Goal: Transaction & Acquisition: Purchase product/service

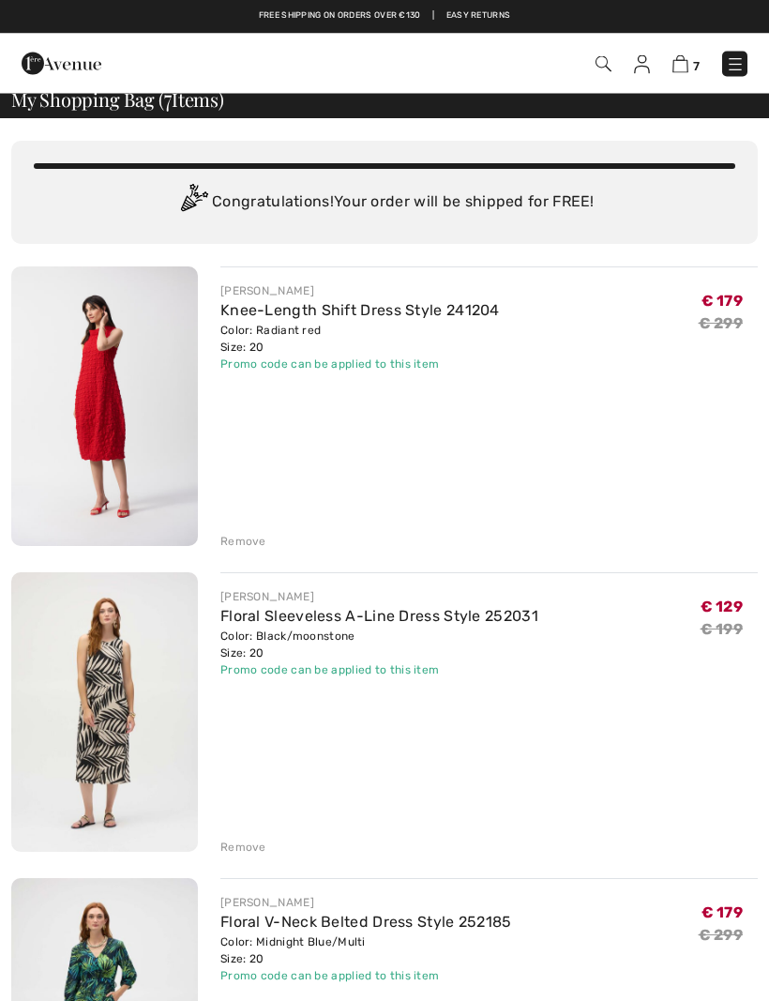
scroll to position [11, 0]
click at [253, 547] on div "Remove" at bounding box center [243, 541] width 46 height 17
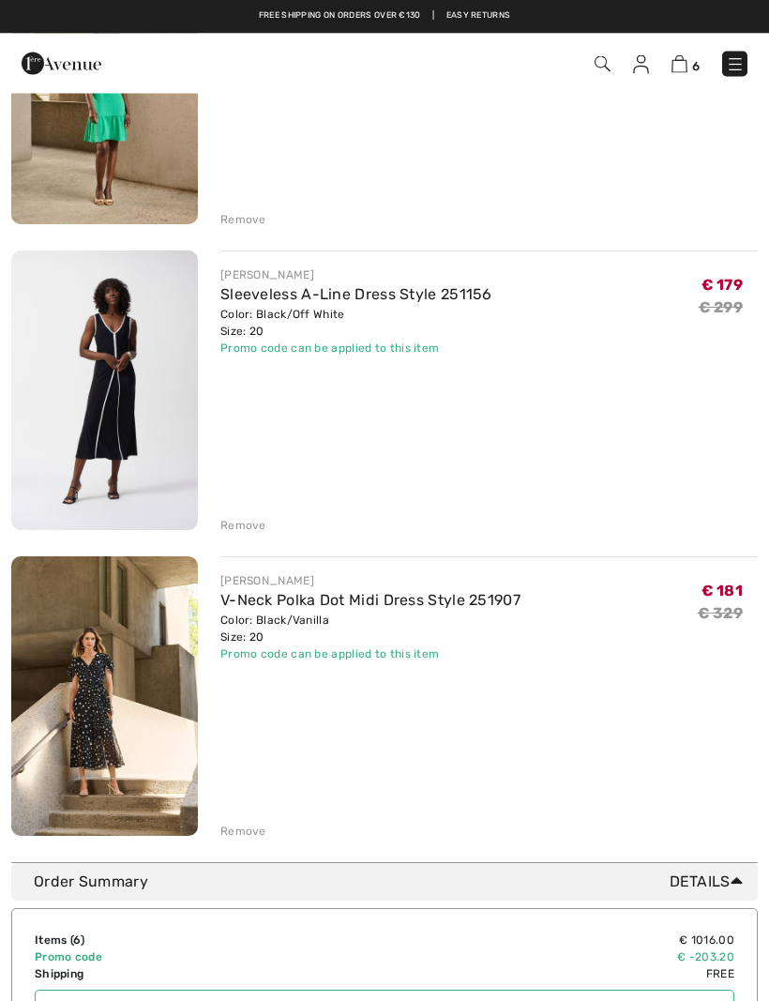
scroll to position [1241, 0]
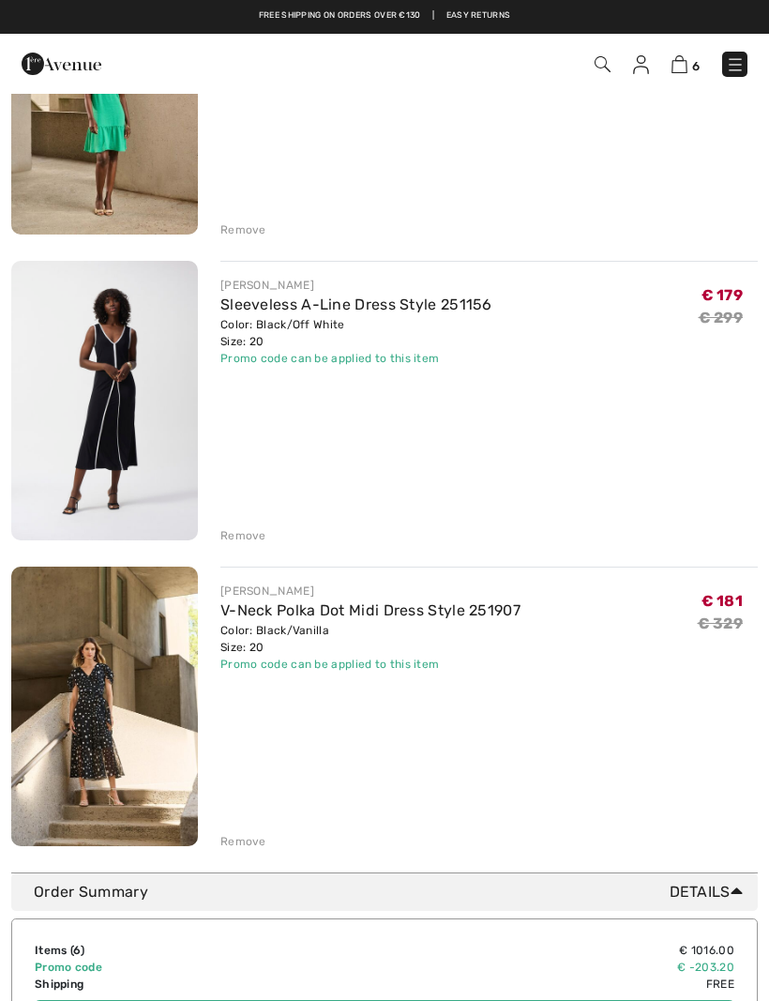
click at [250, 536] on div "Remove" at bounding box center [243, 535] width 46 height 17
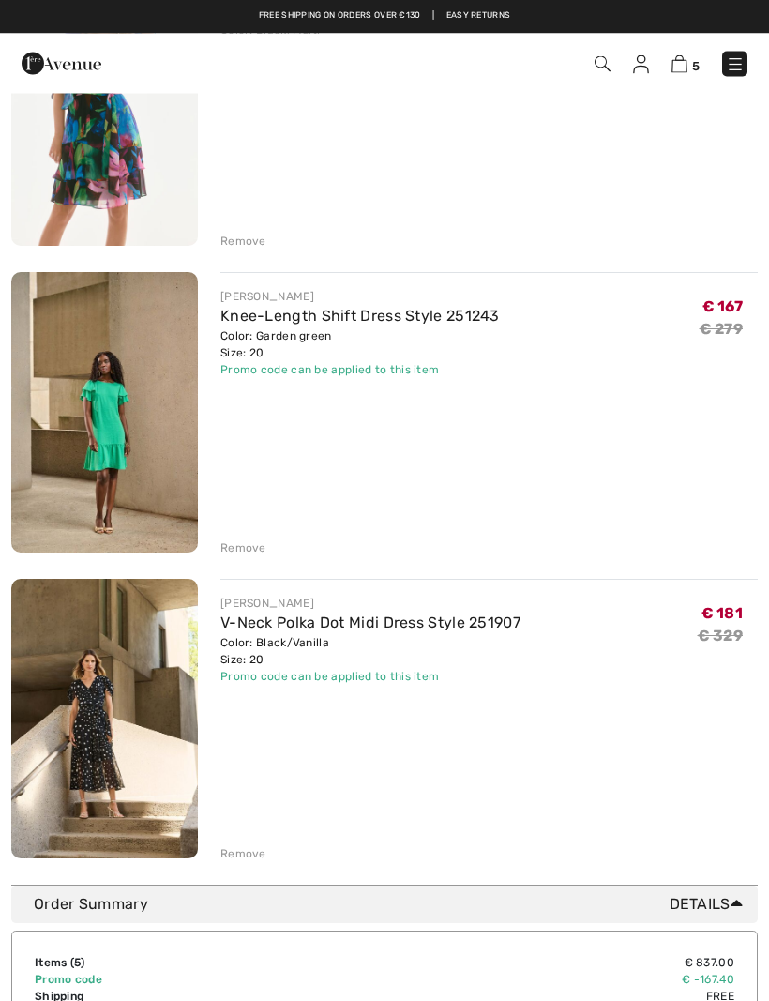
scroll to position [917, 0]
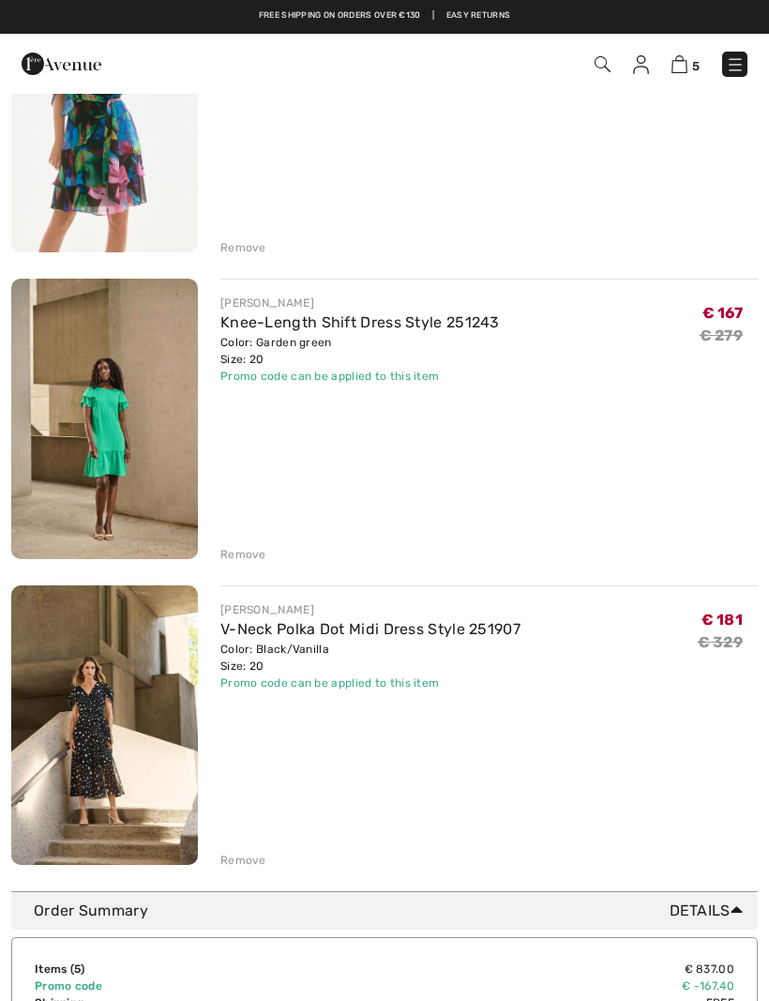
click at [244, 557] on div "Remove" at bounding box center [243, 554] width 46 height 17
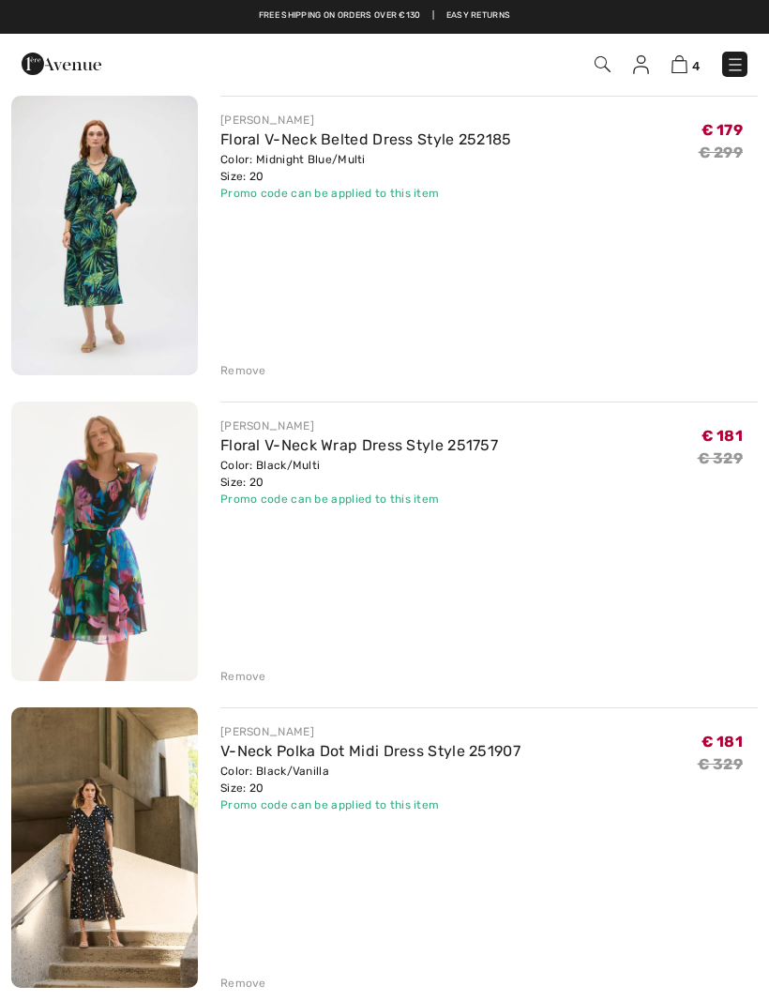
scroll to position [469, 0]
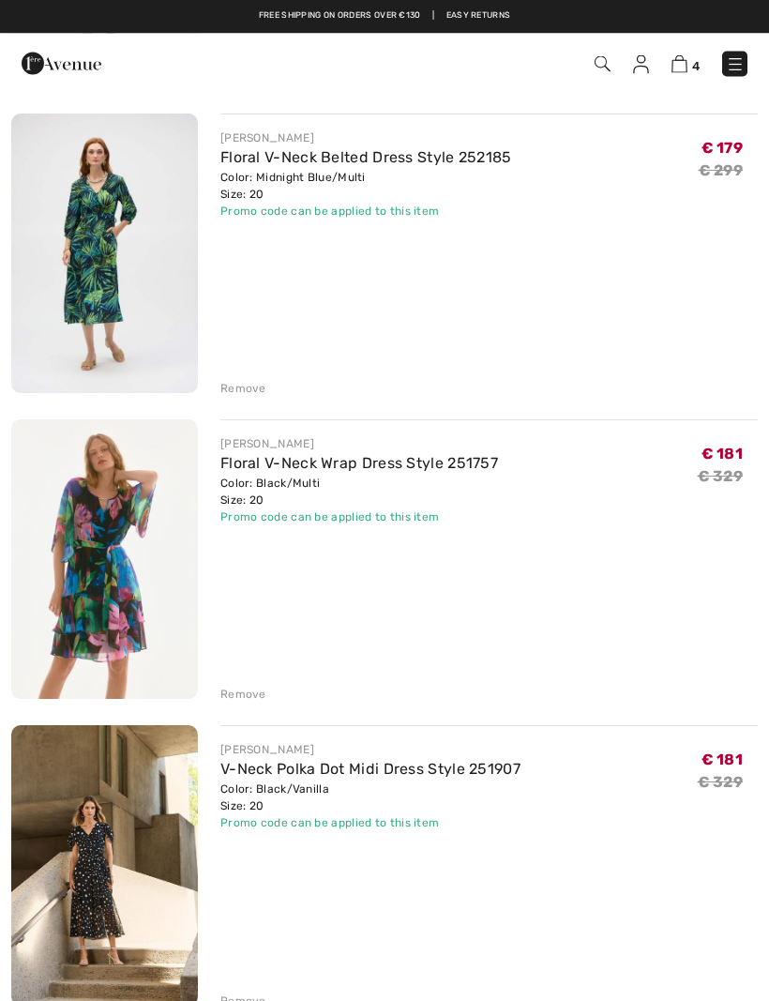
click at [235, 396] on div "Remove" at bounding box center [243, 389] width 46 height 17
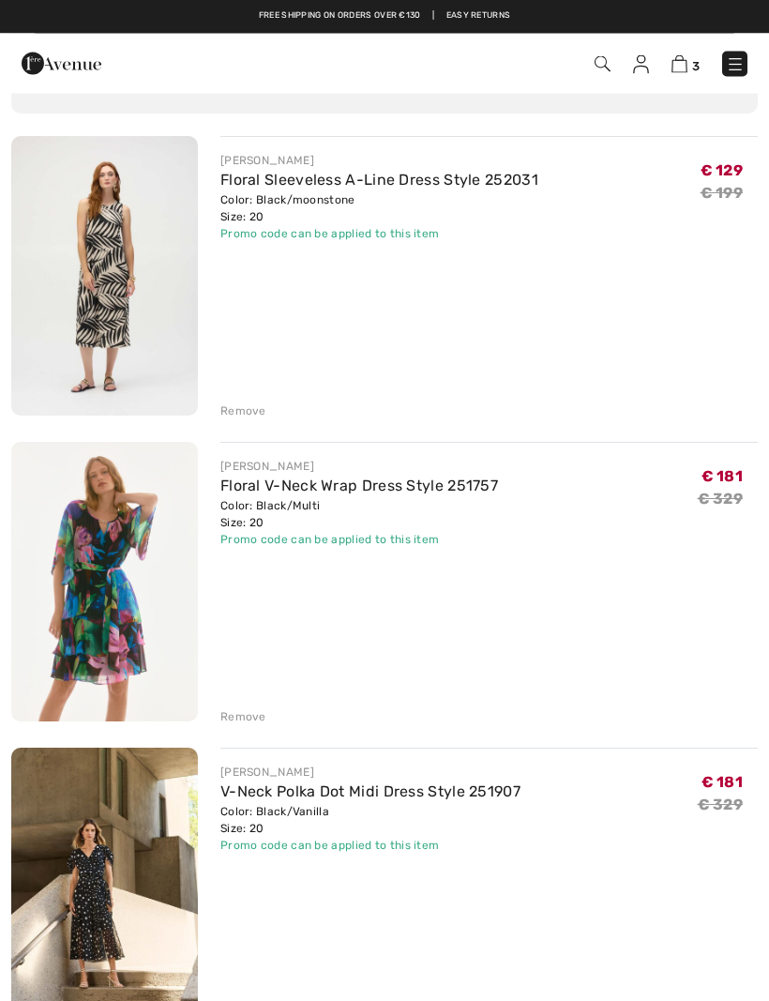
click at [245, 410] on div "Remove" at bounding box center [243, 411] width 46 height 17
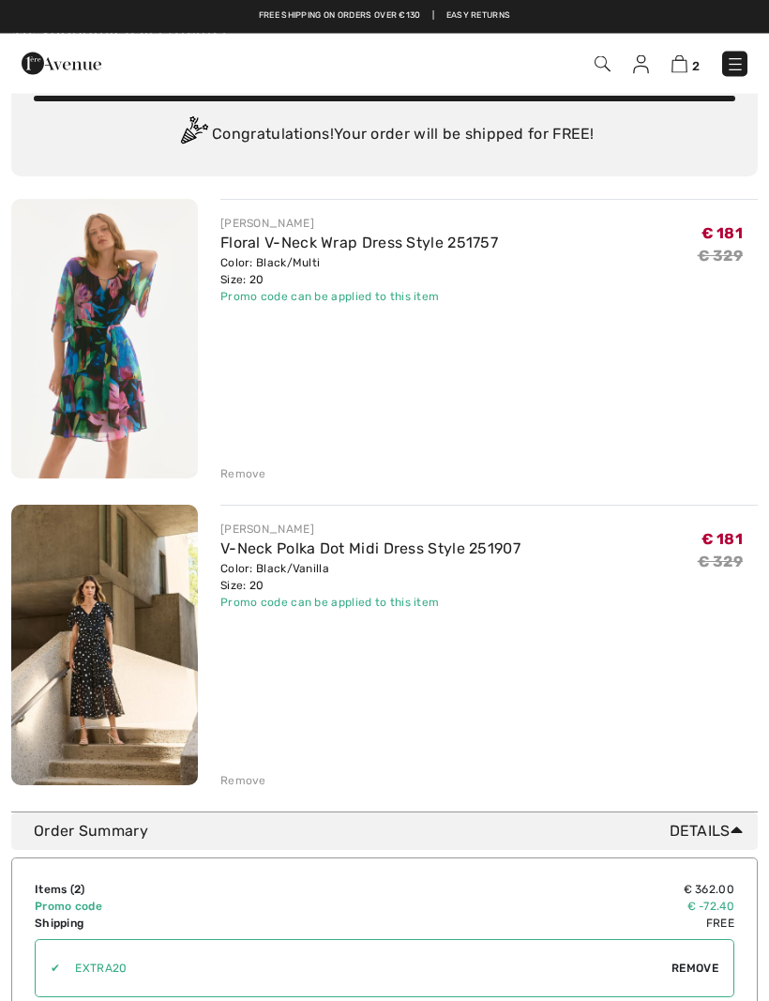
scroll to position [72, 0]
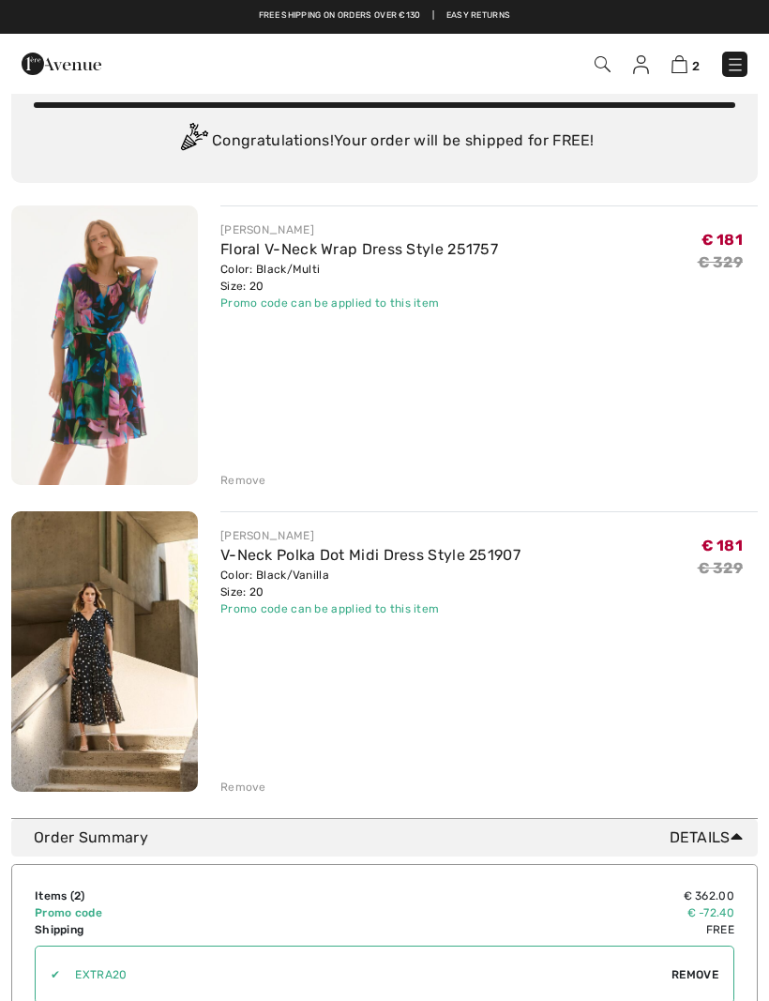
click at [249, 480] on div "Remove" at bounding box center [243, 480] width 46 height 17
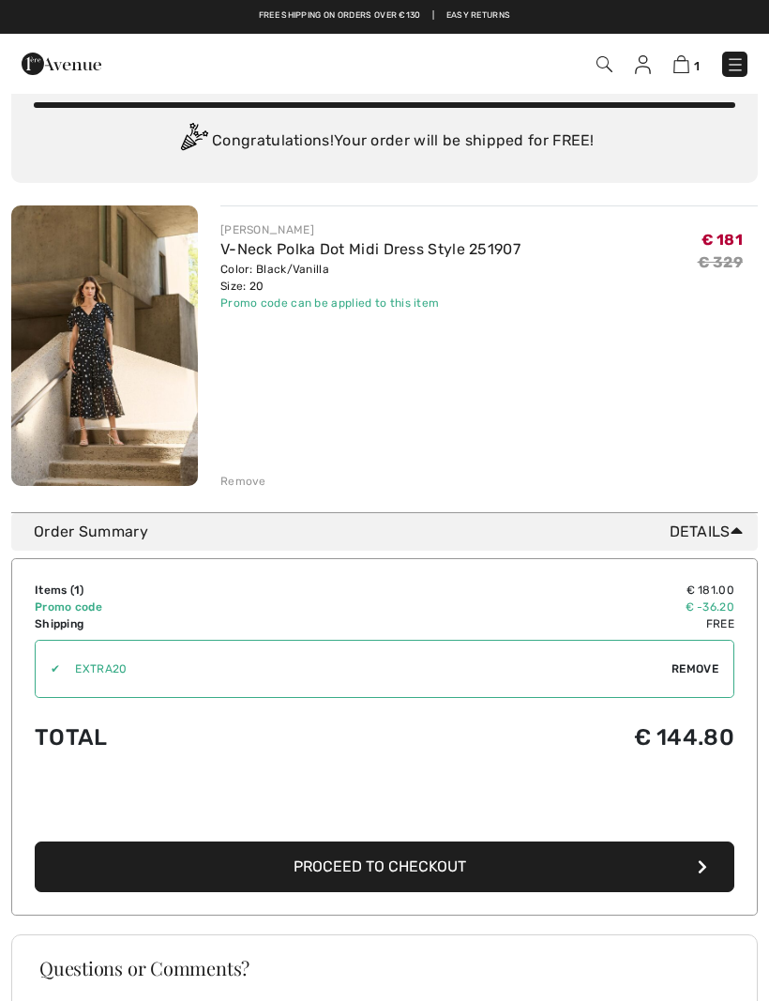
click at [693, 672] on span "Remove" at bounding box center [695, 669] width 47 height 17
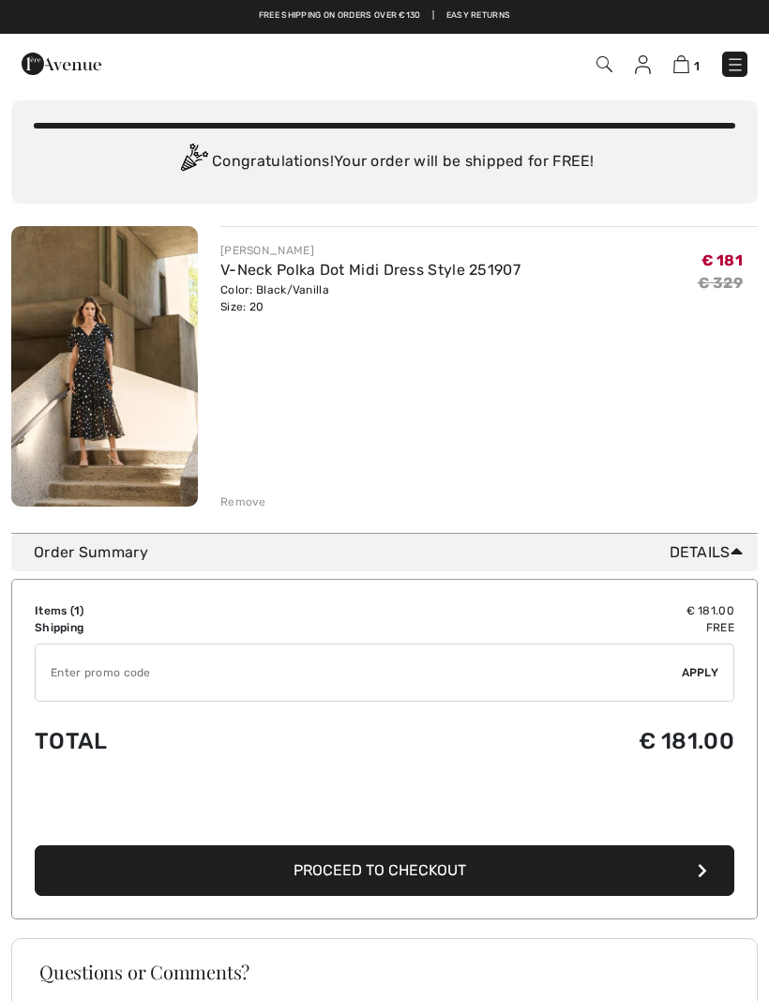
scroll to position [0, 0]
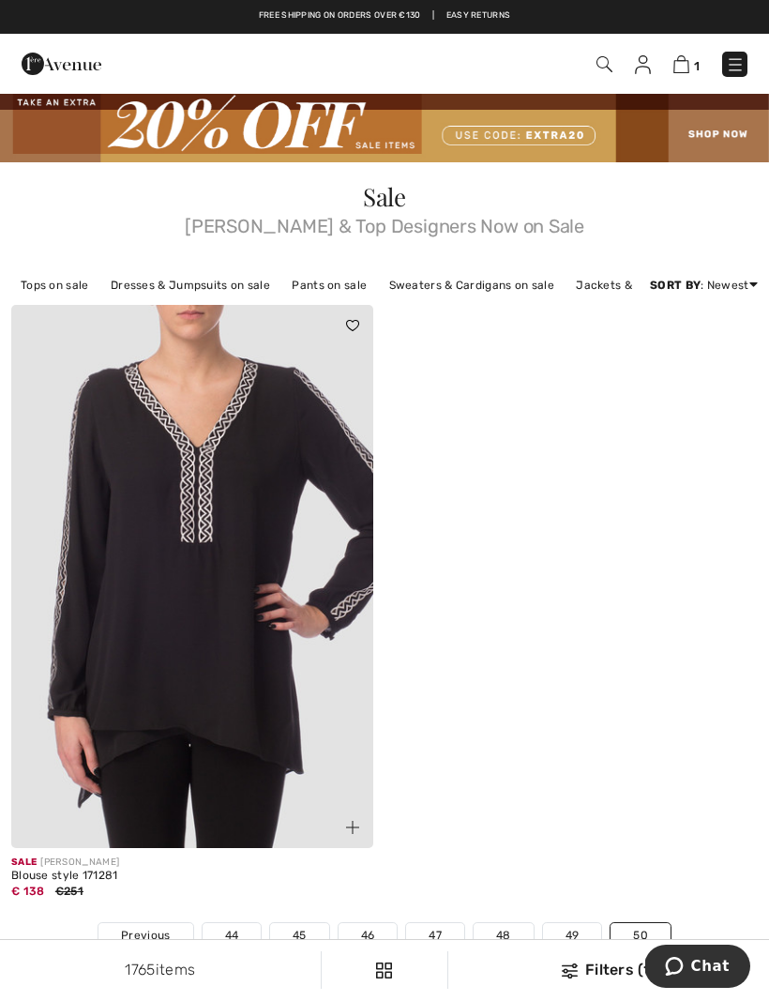
click at [683, 71] on img at bounding box center [682, 64] width 16 height 18
click at [537, 137] on img at bounding box center [384, 127] width 769 height 70
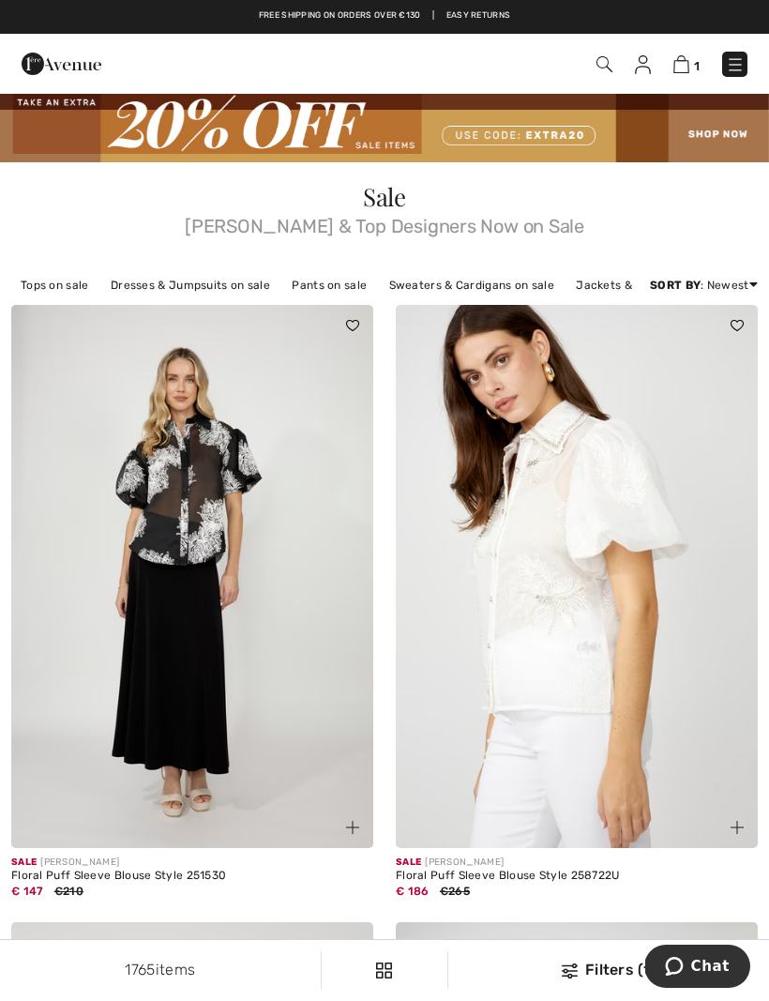
click at [677, 72] on img at bounding box center [682, 64] width 16 height 18
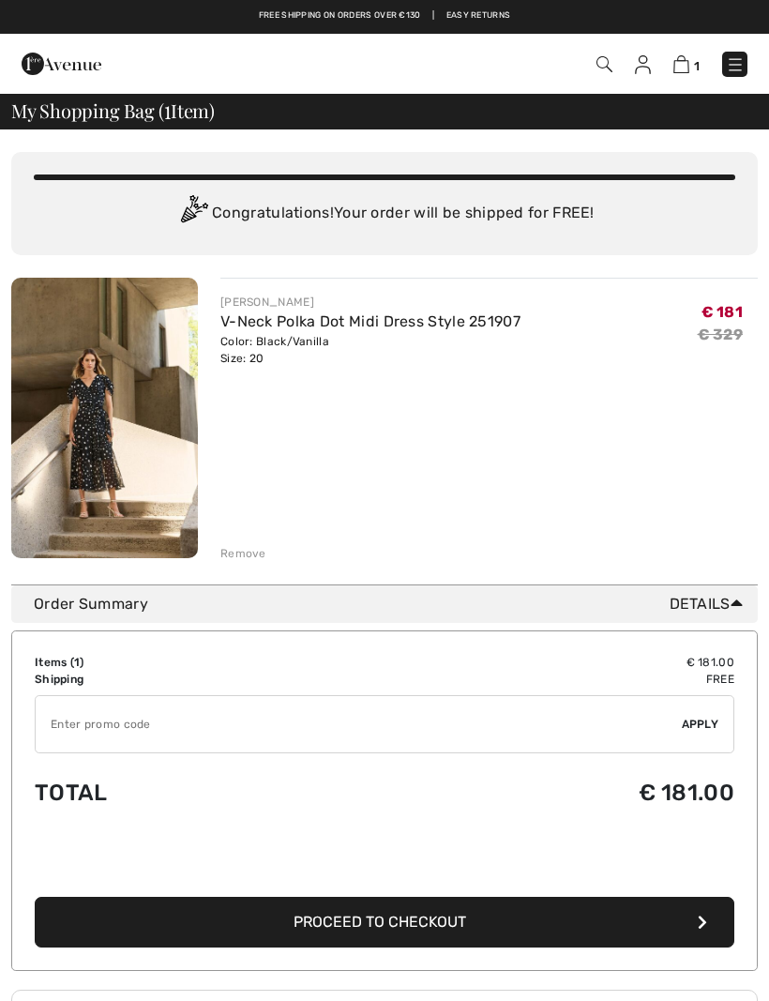
click at [57, 722] on input "TEXT" at bounding box center [359, 724] width 646 height 56
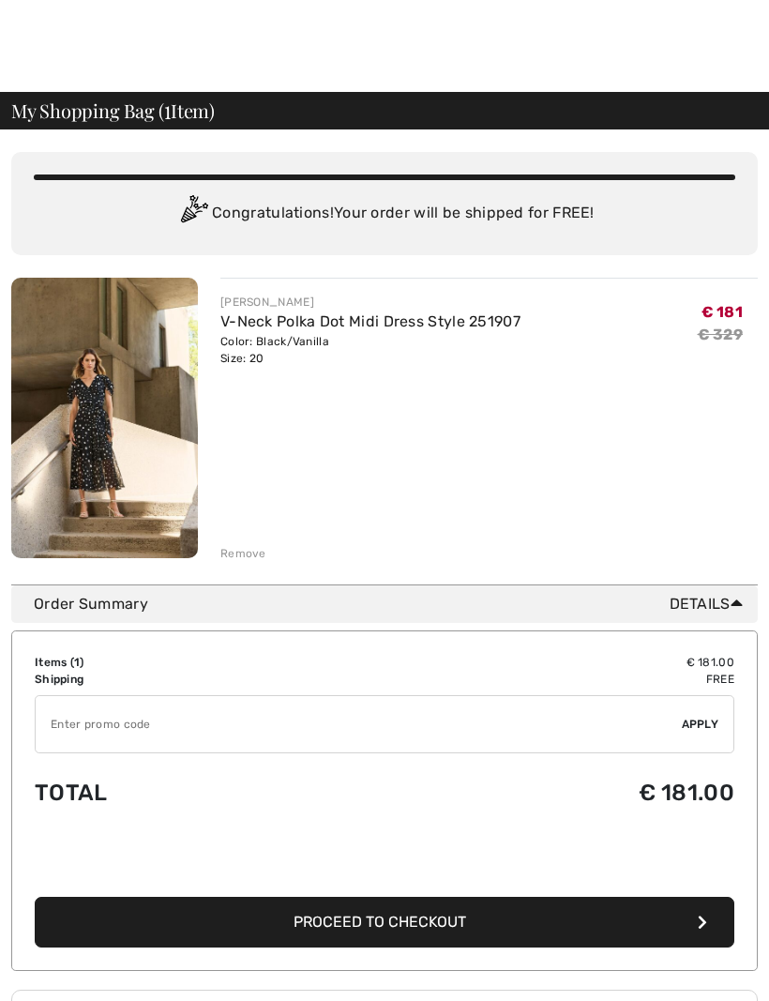
scroll to position [65, 0]
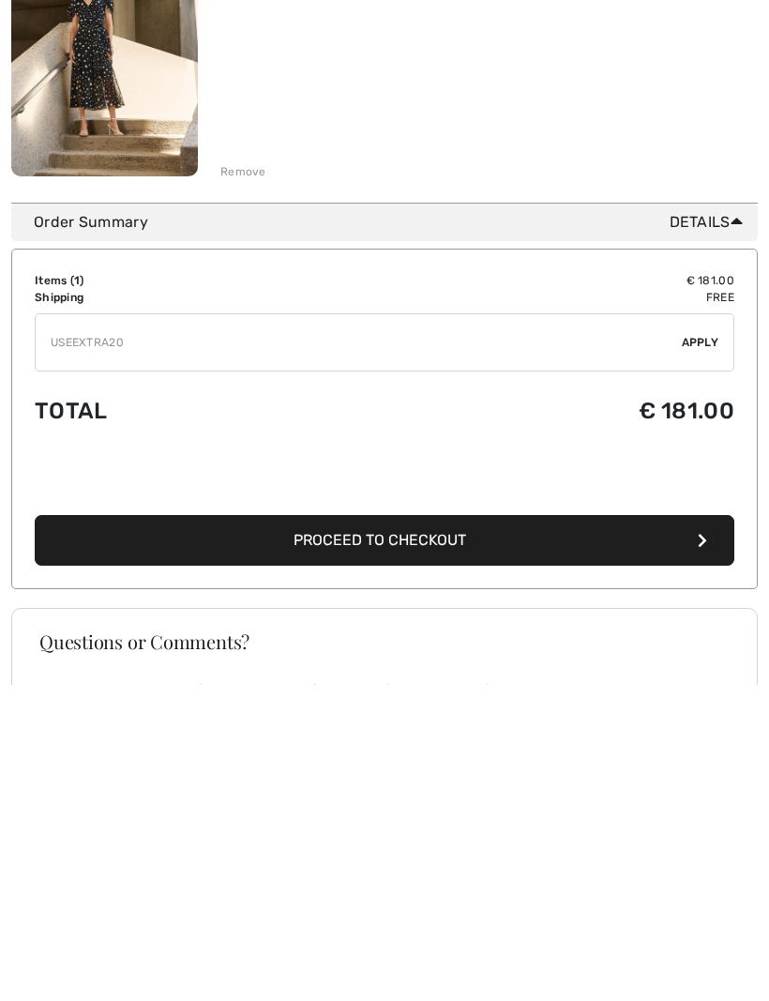
click at [696, 651] on span "Apply" at bounding box center [701, 659] width 38 height 17
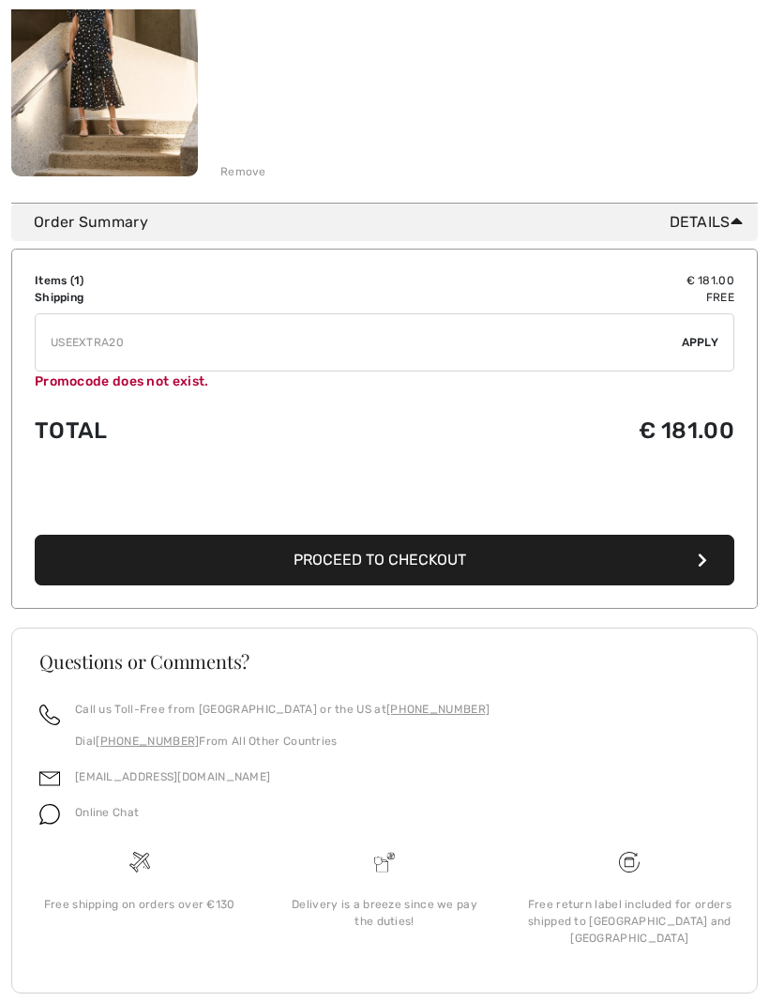
click at [138, 342] on input "TEXT" at bounding box center [359, 342] width 646 height 56
type input "U"
type input "EXTRA20"
click at [700, 342] on span "Apply" at bounding box center [701, 343] width 38 height 17
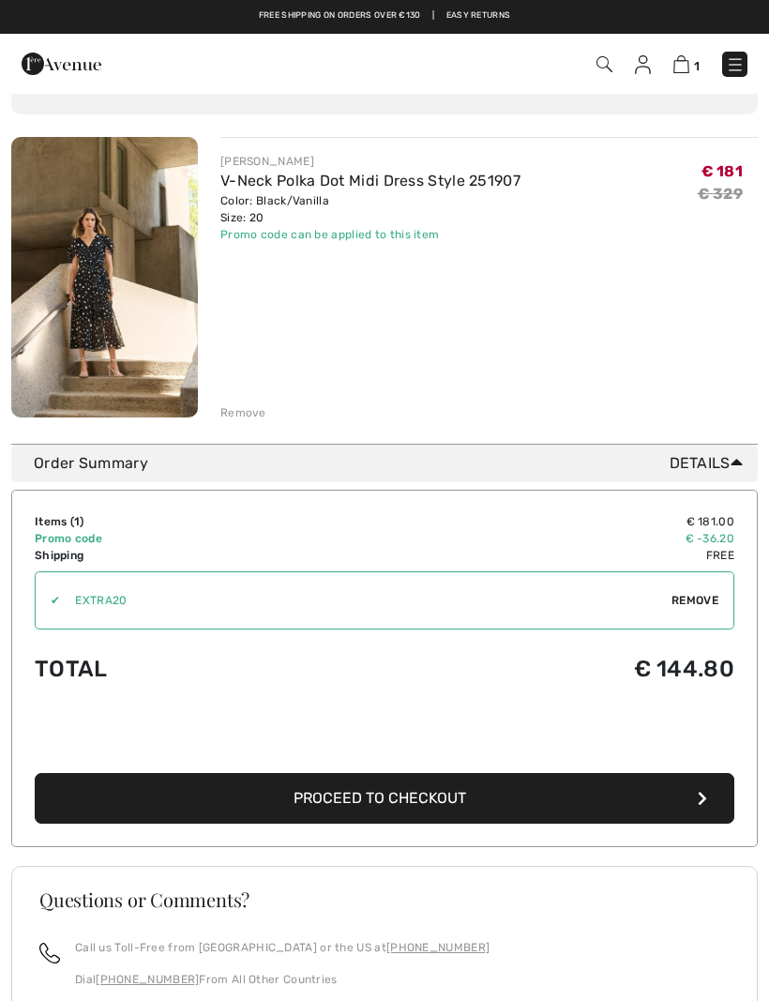
scroll to position [140, 0]
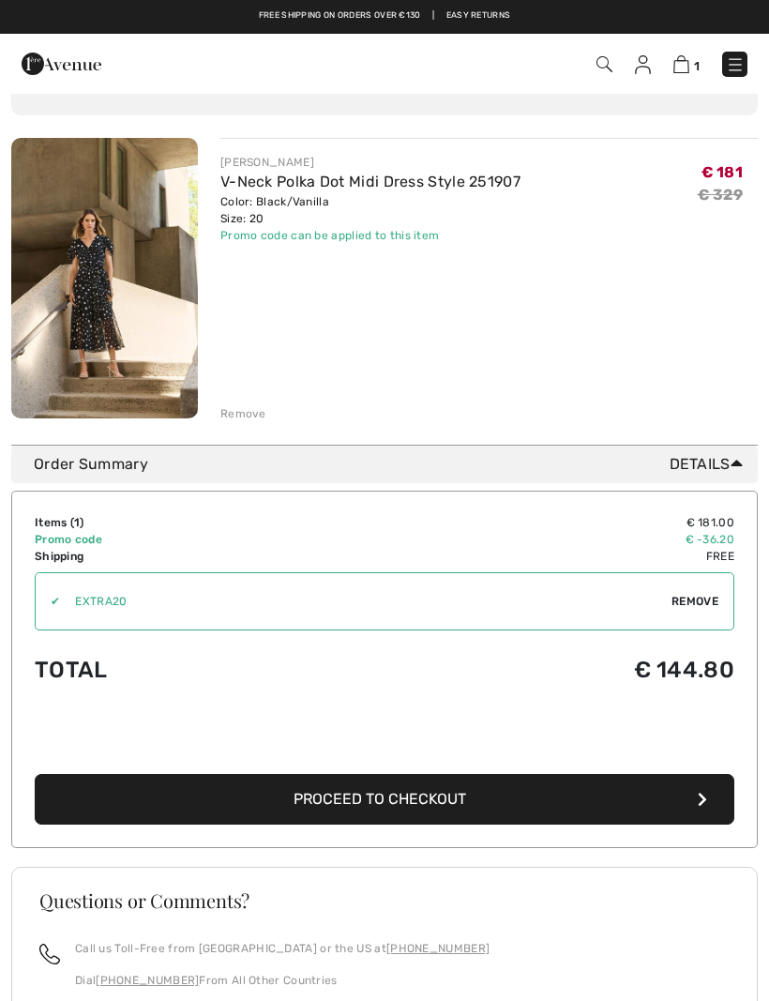
click at [93, 287] on img at bounding box center [104, 278] width 187 height 281
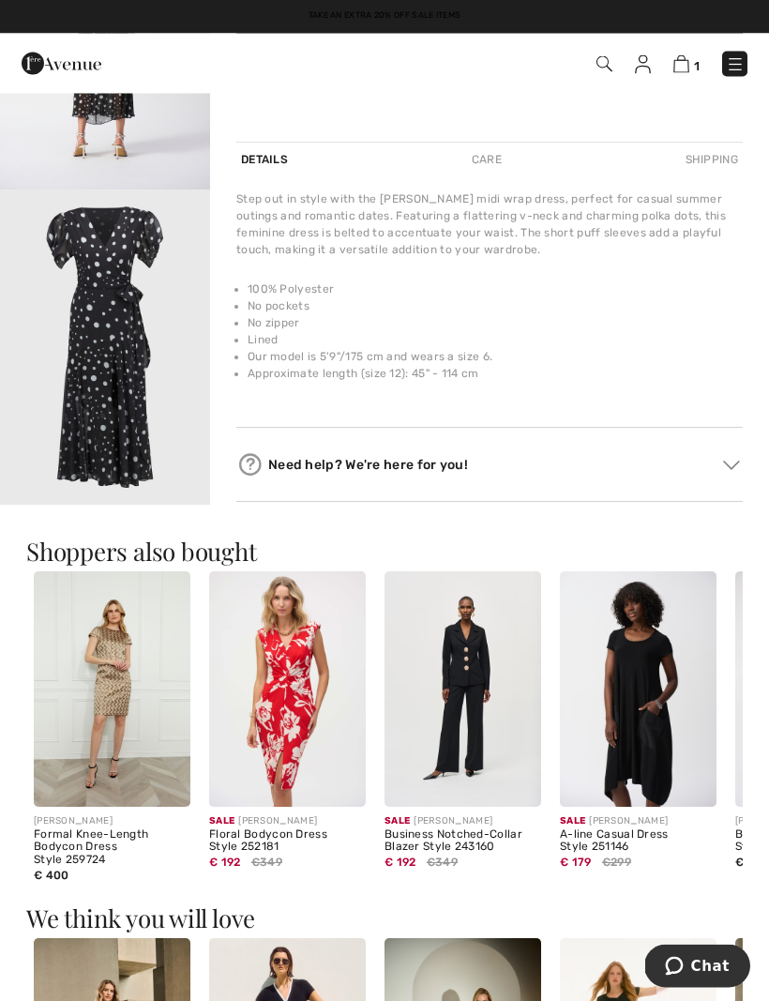
scroll to position [585, 0]
